Goal: Information Seeking & Learning: Learn about a topic

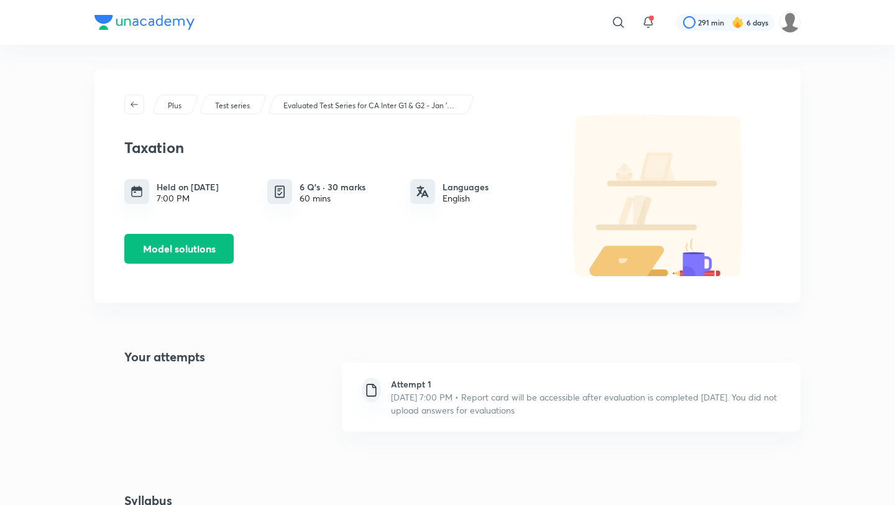
click at [141, 21] on img at bounding box center [145, 22] width 100 height 15
click at [135, 106] on icon "button" at bounding box center [134, 104] width 10 height 10
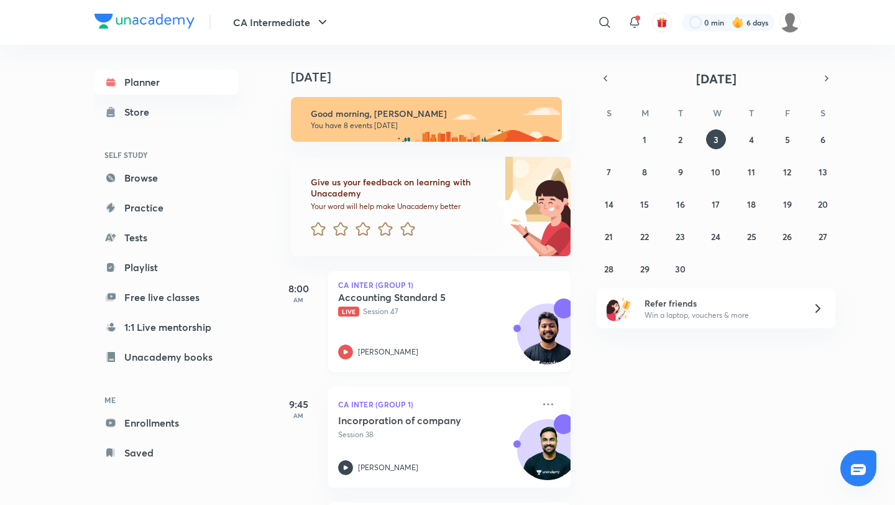
click at [445, 318] on div "Accounting Standard 5 Live Session 47 Nakul Katheria" at bounding box center [435, 325] width 195 height 68
